Goal: Information Seeking & Learning: Find specific fact

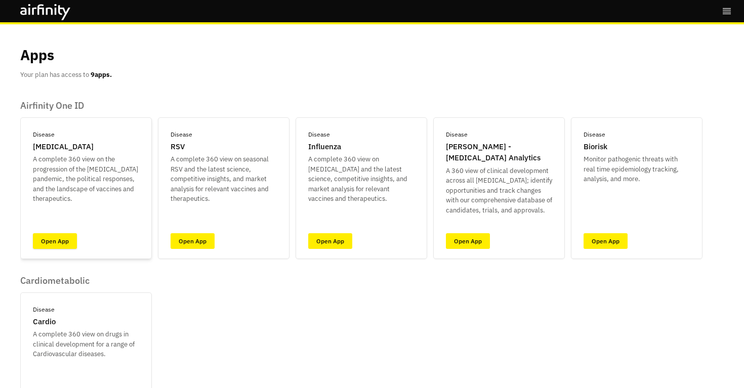
click at [62, 235] on link "Open App" at bounding box center [55, 241] width 44 height 16
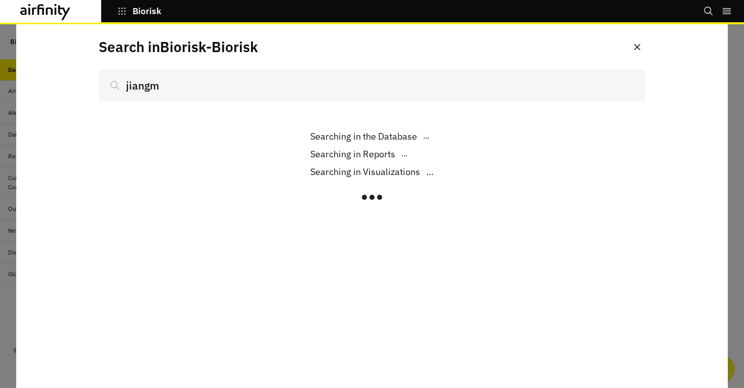
type input "jiangme"
type input "chikun"
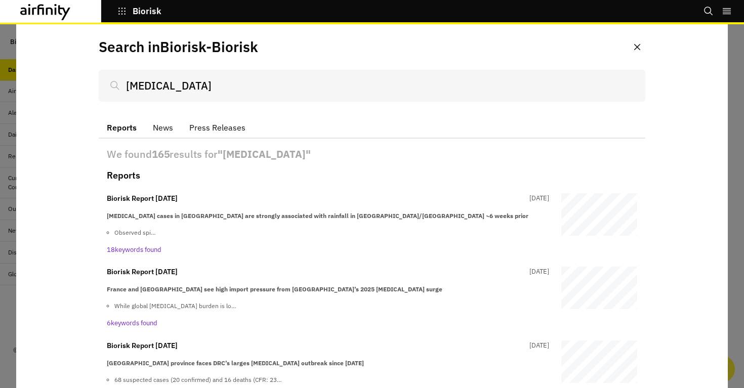
click at [169, 131] on button "News" at bounding box center [163, 127] width 36 height 21
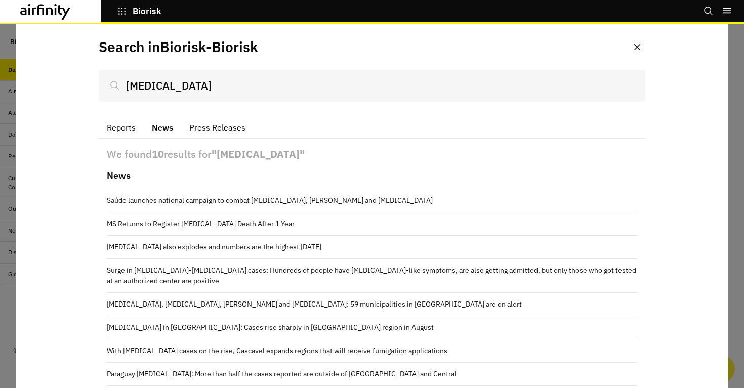
click at [215, 133] on button "Press Releases" at bounding box center [217, 127] width 72 height 21
click at [153, 133] on button "News" at bounding box center [162, 127] width 37 height 21
click at [124, 132] on button "Reports" at bounding box center [121, 127] width 45 height 21
click at [157, 135] on button "News" at bounding box center [162, 127] width 37 height 21
click at [229, 93] on input "chikungunya" at bounding box center [372, 85] width 547 height 31
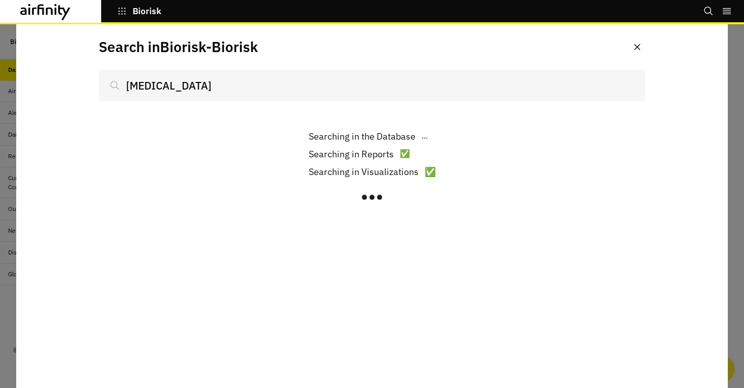
type input "chikungunya j"
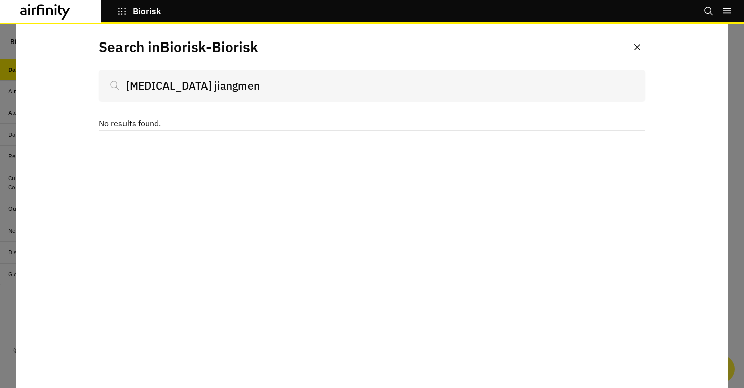
click at [189, 86] on input "[MEDICAL_DATA] jiangmen" at bounding box center [372, 85] width 547 height 31
drag, startPoint x: 191, startPoint y: 86, endPoint x: 270, endPoint y: 84, distance: 78.5
click at [270, 84] on input "chikungunya jiangmen" at bounding box center [372, 85] width 547 height 31
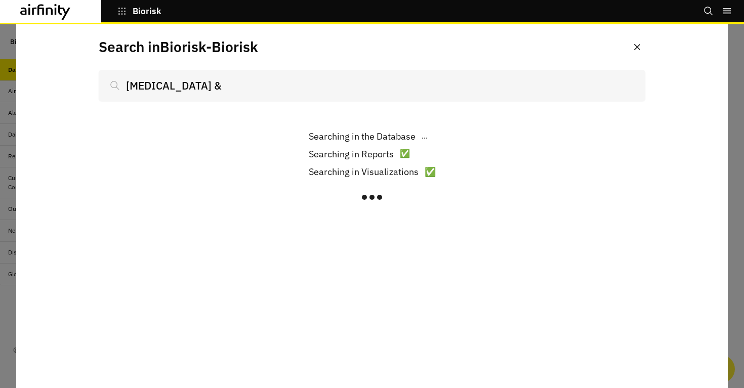
type input "chikungunya &"
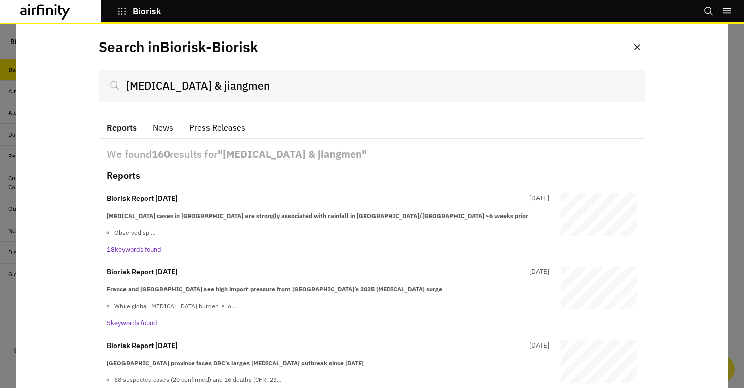
click at [214, 128] on button "Press Releases" at bounding box center [217, 127] width 72 height 21
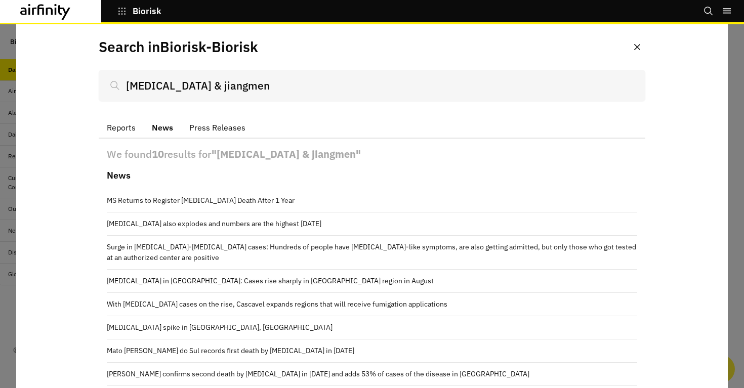
click at [163, 132] on button "News" at bounding box center [162, 127] width 37 height 21
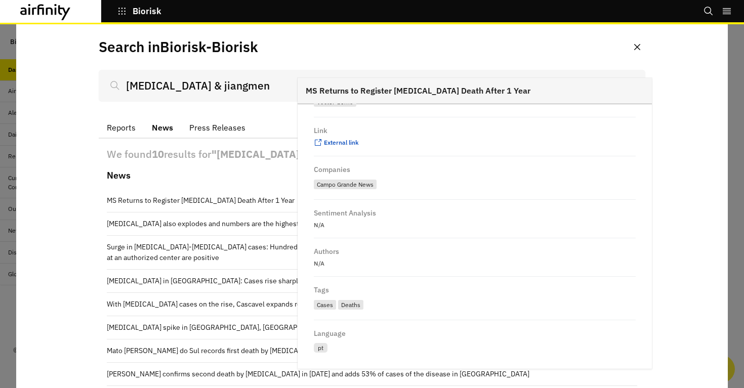
scroll to position [163, 0]
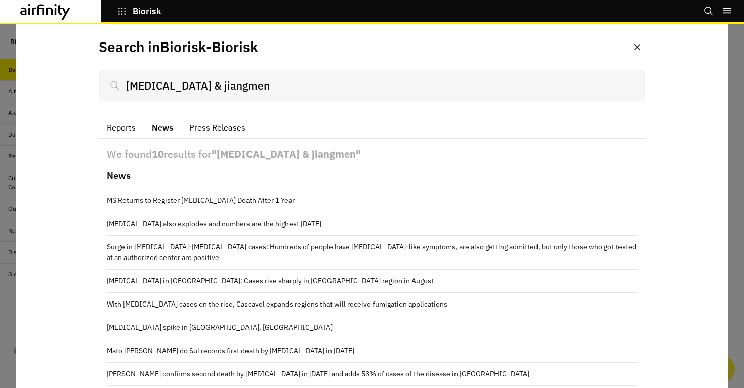
click at [117, 131] on button "Reports" at bounding box center [121, 127] width 45 height 21
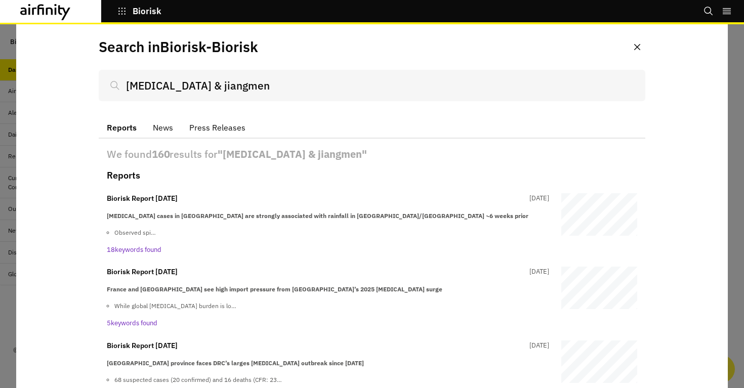
click at [195, 88] on input "chikungunya & jiangmen" at bounding box center [372, 85] width 547 height 31
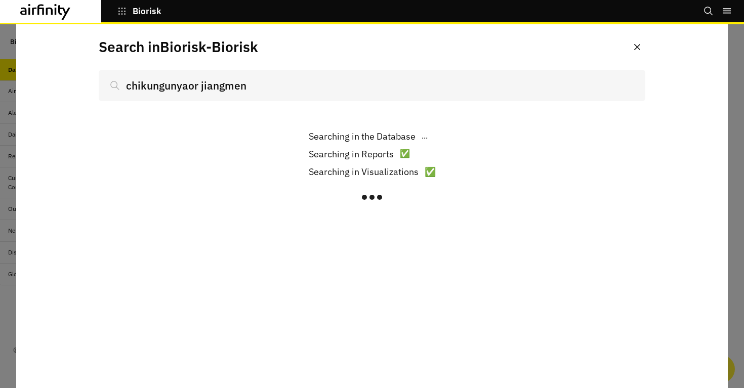
type input "chikungunyaor jiangmen"
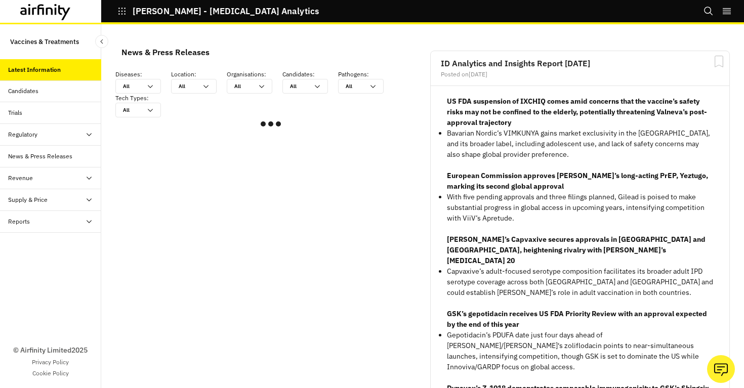
scroll to position [608, 304]
click at [710, 11] on icon "Search" at bounding box center [709, 11] width 10 height 10
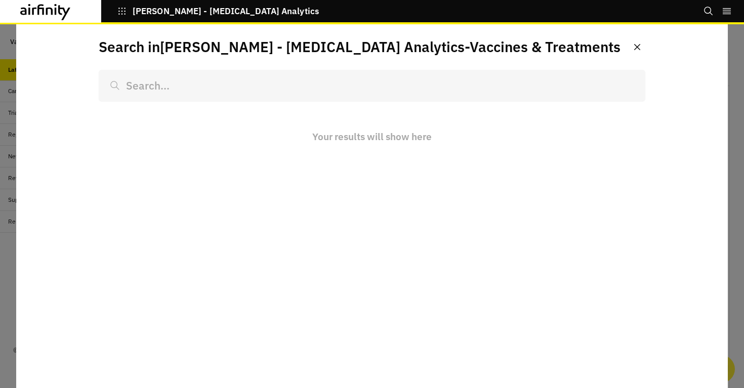
scroll to position [780, 304]
click at [638, 47] on icon "Close" at bounding box center [637, 47] width 6 height 6
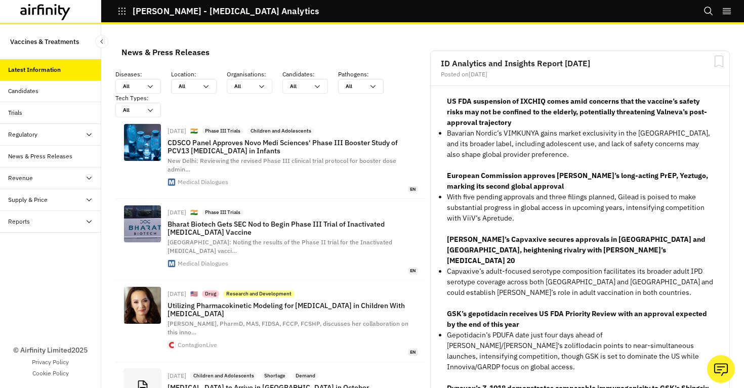
click at [122, 16] on button "IDA - Infectious Disease Analytics" at bounding box center [218, 11] width 202 height 17
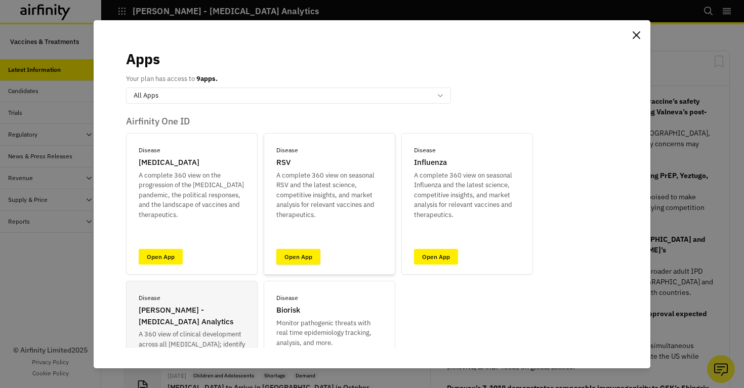
click at [286, 254] on link "Open App" at bounding box center [298, 257] width 44 height 16
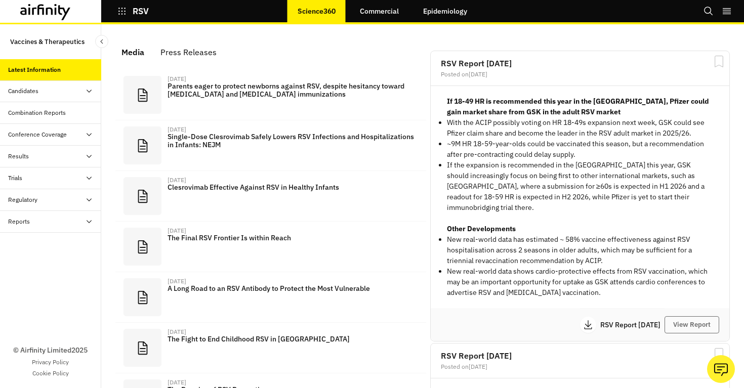
scroll to position [641, 304]
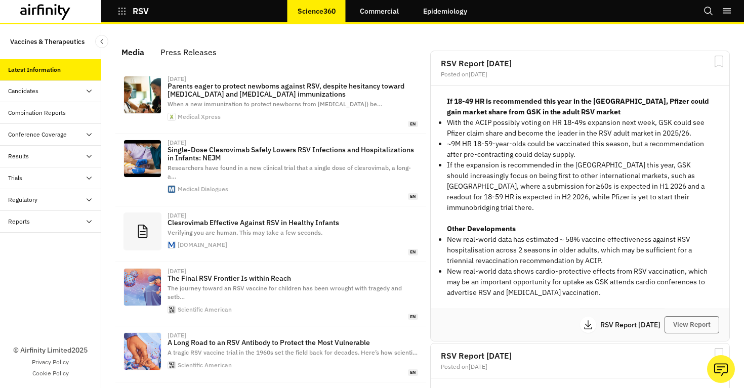
click at [88, 203] on icon at bounding box center [89, 200] width 8 height 8
click at [91, 177] on icon at bounding box center [89, 178] width 8 height 8
click at [708, 9] on icon "Search" at bounding box center [709, 11] width 10 height 10
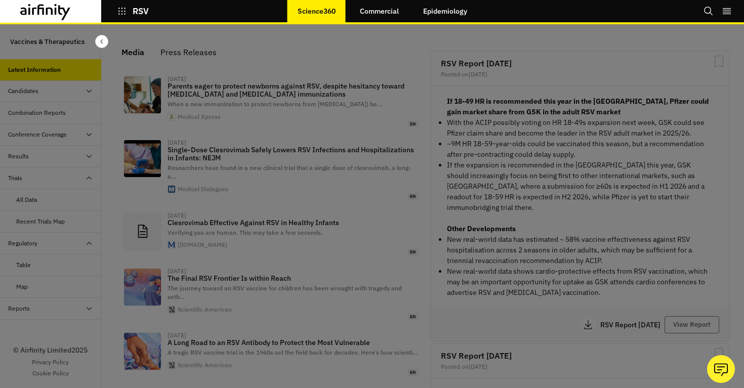
scroll to position [0, 0]
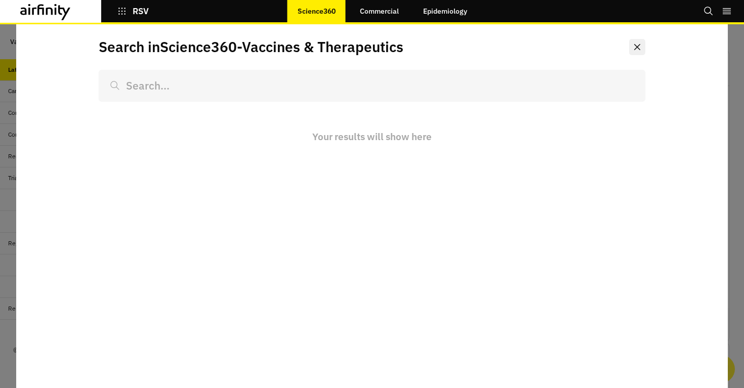
click at [635, 51] on button "Close" at bounding box center [637, 47] width 16 height 16
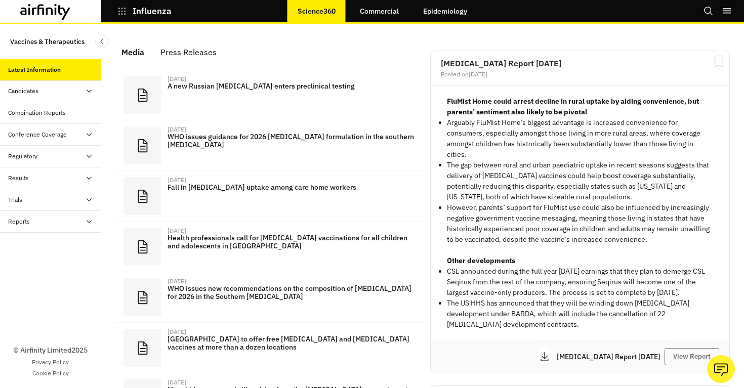
scroll to position [665, 304]
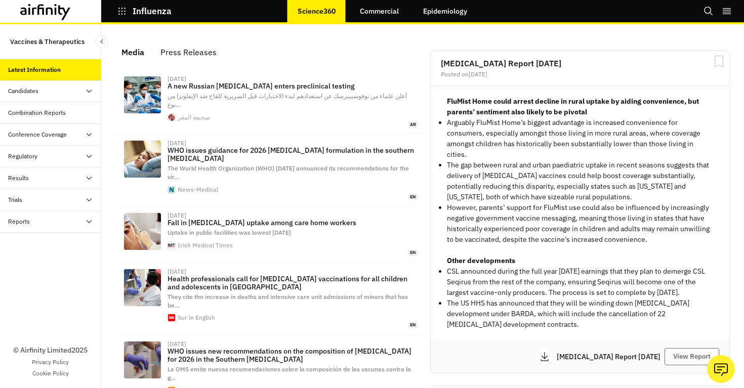
click at [710, 15] on icon "Search" at bounding box center [709, 11] width 10 height 10
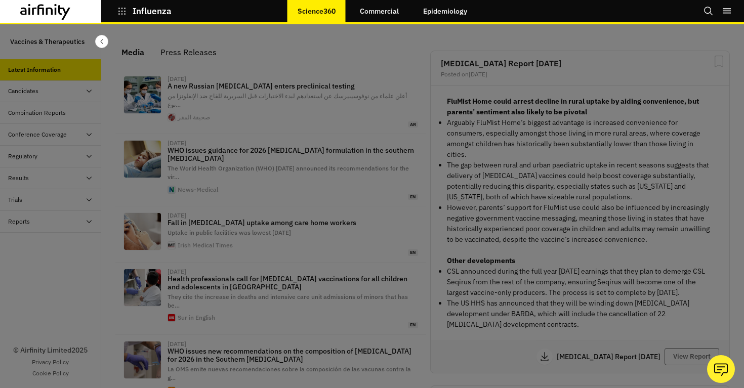
scroll to position [0, 0]
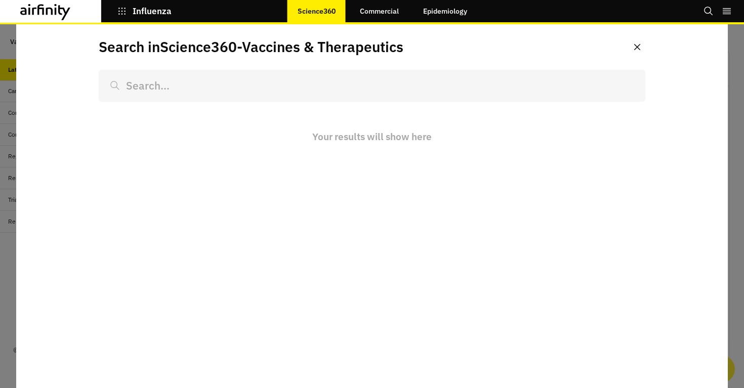
click at [447, 12] on link "Epidemiology" at bounding box center [445, 11] width 64 height 24
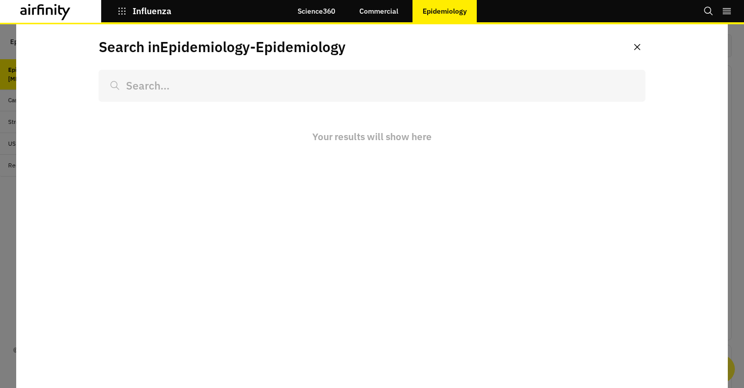
click at [377, 9] on link "Commercial" at bounding box center [378, 11] width 59 height 24
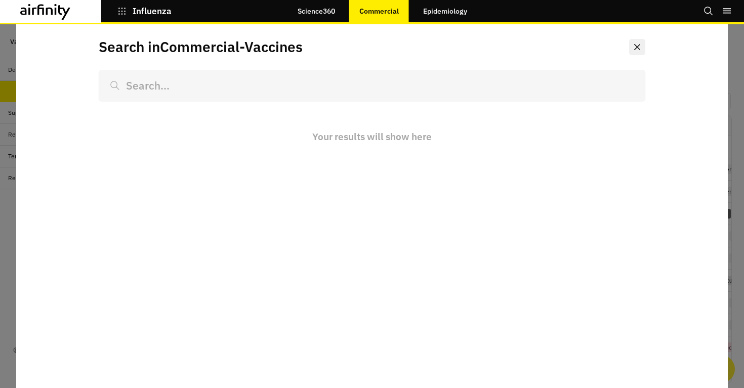
click at [637, 49] on icon "Close" at bounding box center [637, 47] width 6 height 6
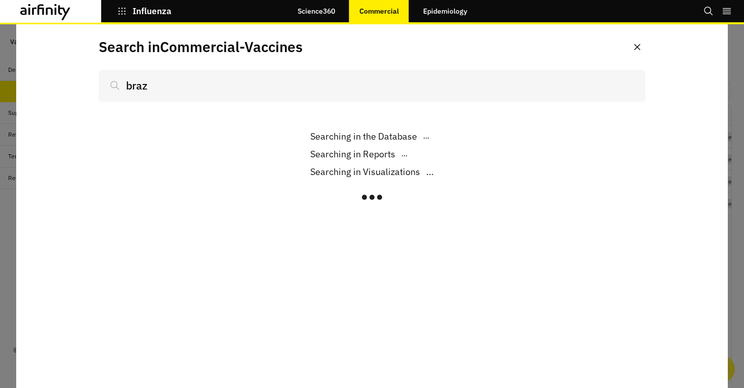
scroll to position [6, 0]
type input "brazi"
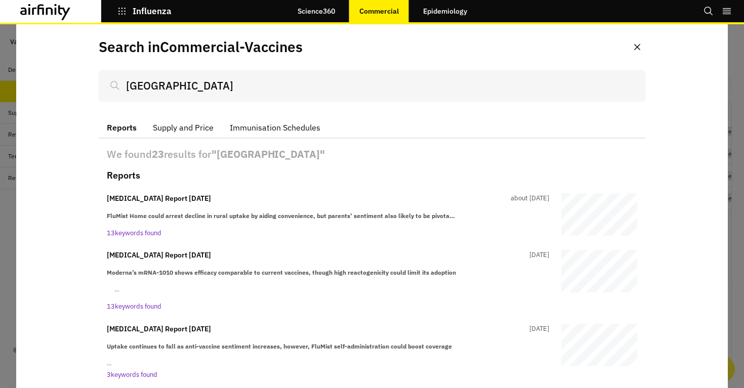
click at [270, 131] on button "Immunisation Schedules" at bounding box center [275, 127] width 107 height 21
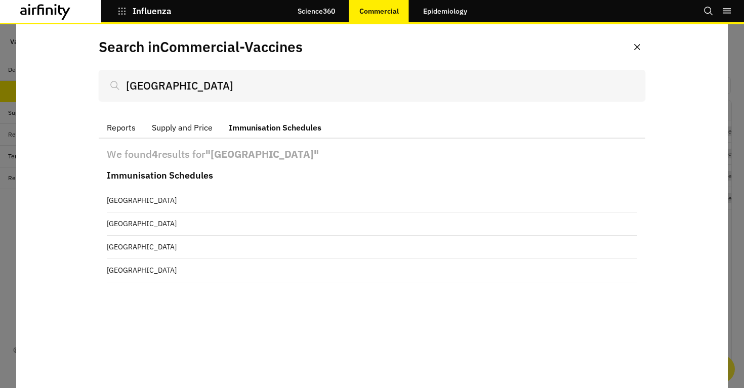
click at [136, 15] on p "Influenza" at bounding box center [152, 11] width 39 height 9
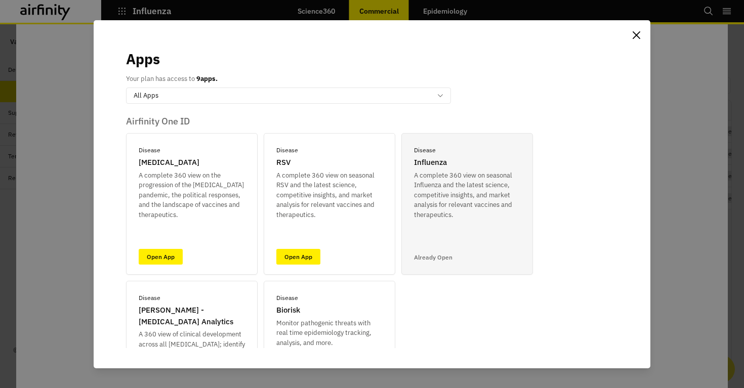
click at [73, 110] on div "Apps Your plan has access to 9 apps. option All Apps, selected. Select is focus…" at bounding box center [372, 194] width 744 height 388
